Goal: Connect with others

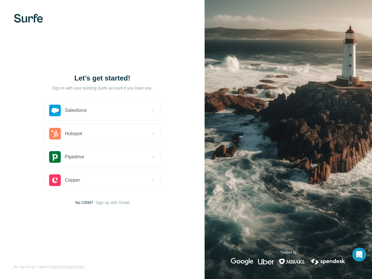
click at [28, 18] on img at bounding box center [28, 18] width 29 height 9
click at [102, 110] on div "Salesforce" at bounding box center [102, 110] width 116 height 20
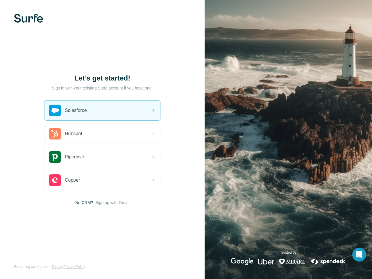
click at [102, 134] on div "Hubspot" at bounding box center [102, 134] width 116 height 20
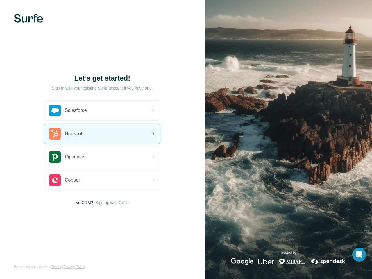
click at [102, 157] on div "Pipedrive" at bounding box center [102, 157] width 116 height 20
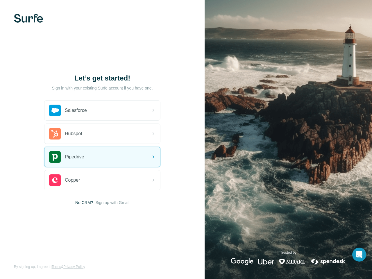
click at [102, 180] on div "Copper" at bounding box center [102, 180] width 116 height 20
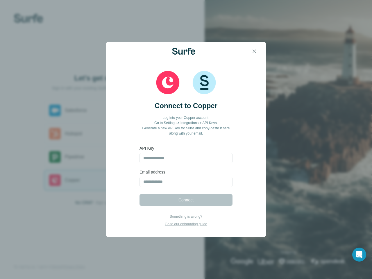
click at [112, 202] on div "Connect to Copper Log into your Copper account. Go to Settings > Integrations >…" at bounding box center [186, 143] width 160 height 166
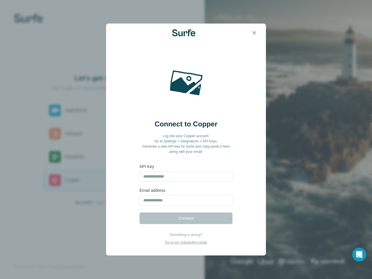
click at [359, 254] on icon "Open Intercom Messenger" at bounding box center [359, 254] width 6 height 7
